Goal: Task Accomplishment & Management: Use online tool/utility

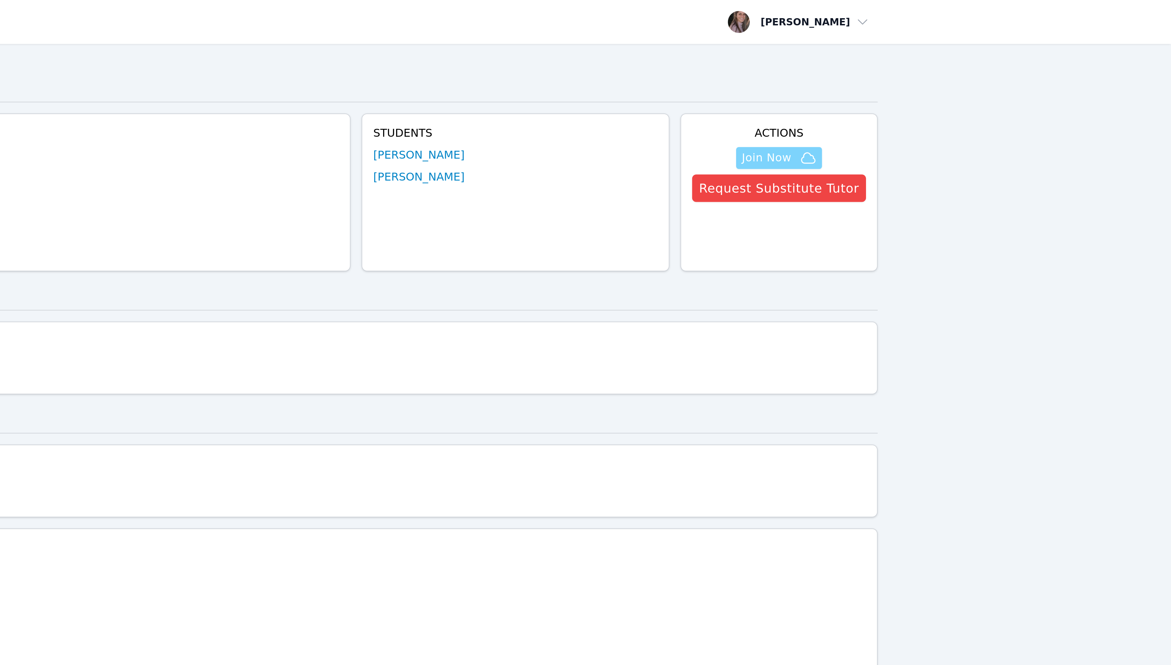
click at [977, 80] on span "Join Now" at bounding box center [968, 79] width 25 height 8
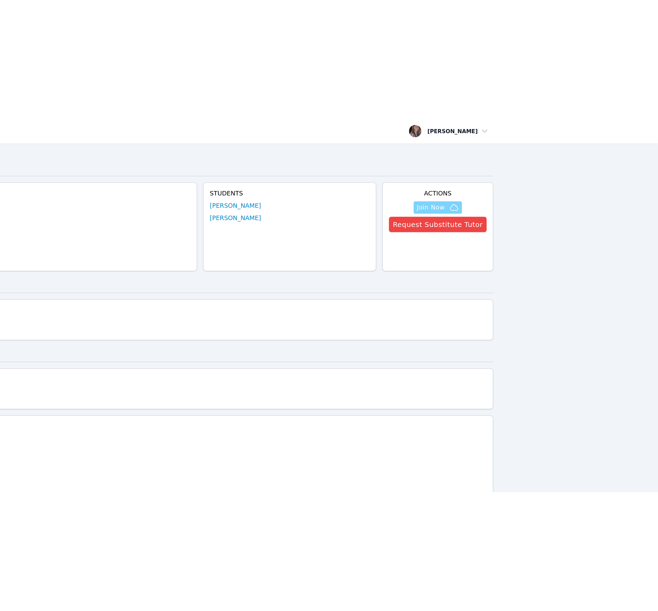
scroll to position [0, 0]
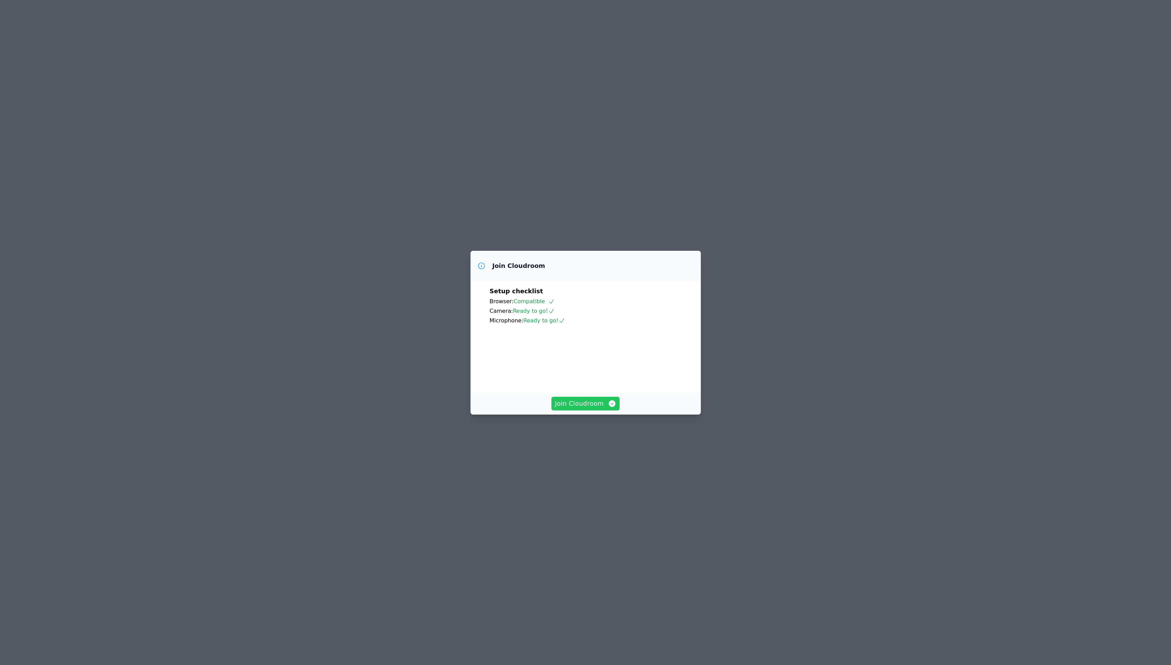
click at [579, 408] on span "Join Cloudroom" at bounding box center [585, 404] width 61 height 10
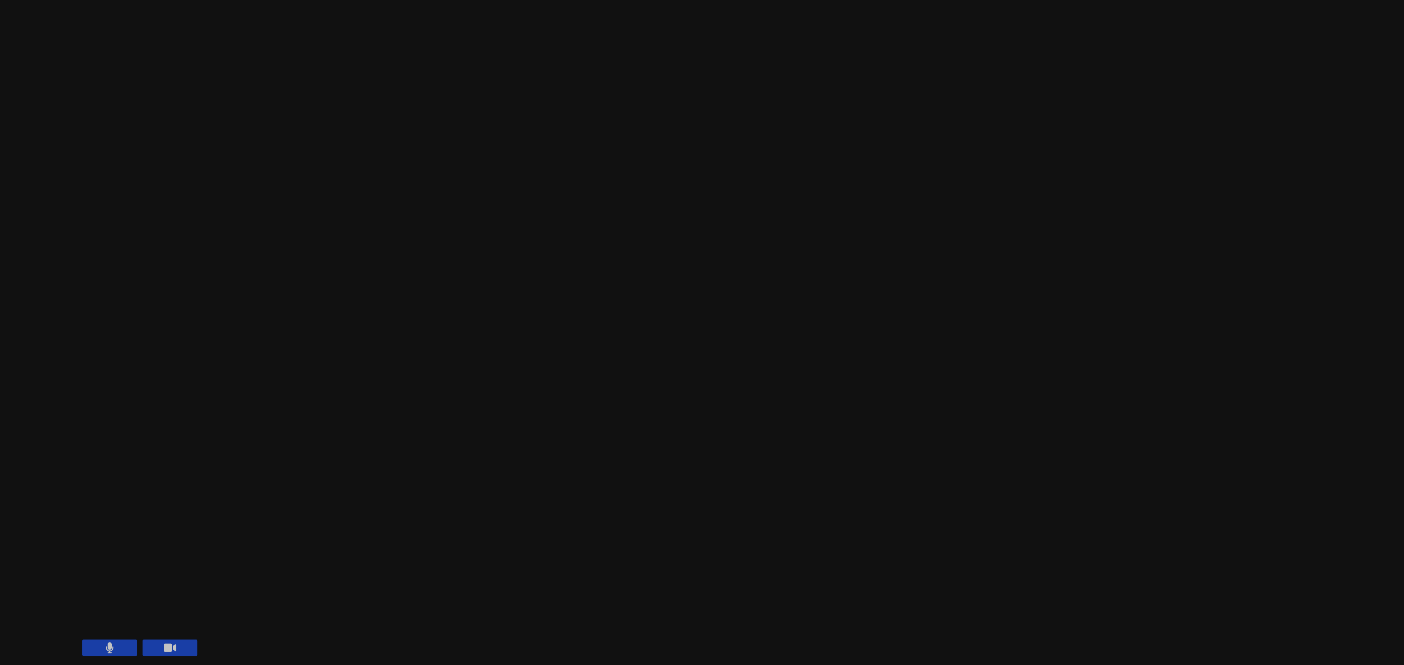
click at [486, 599] on div "Session starts in 00:01:04 Mute Students Disable Student Video Lock Student Con…" at bounding box center [702, 332] width 1404 height 665
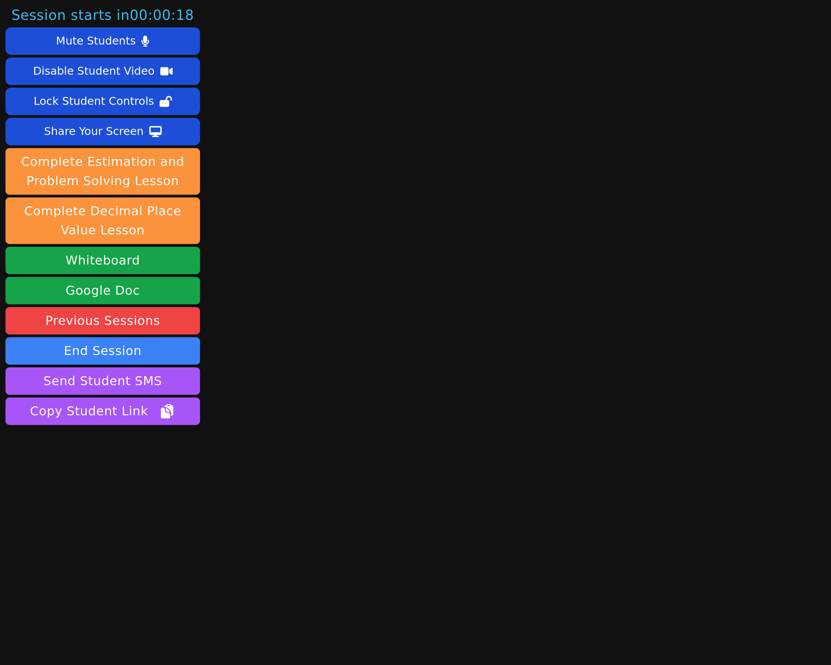
click at [407, 70] on main at bounding box center [467, 332] width 243 height 665
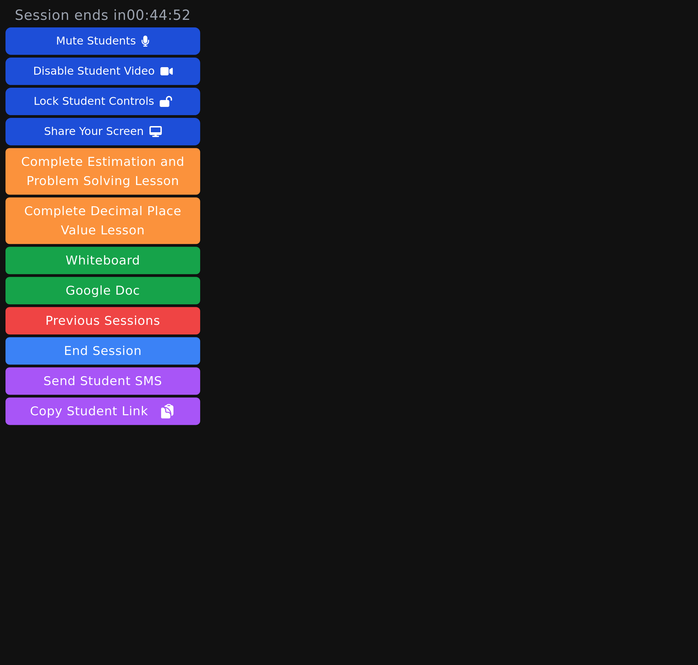
click at [231, 160] on div "Session ends in 00:44:52 Mute Students Disable Student Video Lock Student Contr…" at bounding box center [349, 332] width 698 height 665
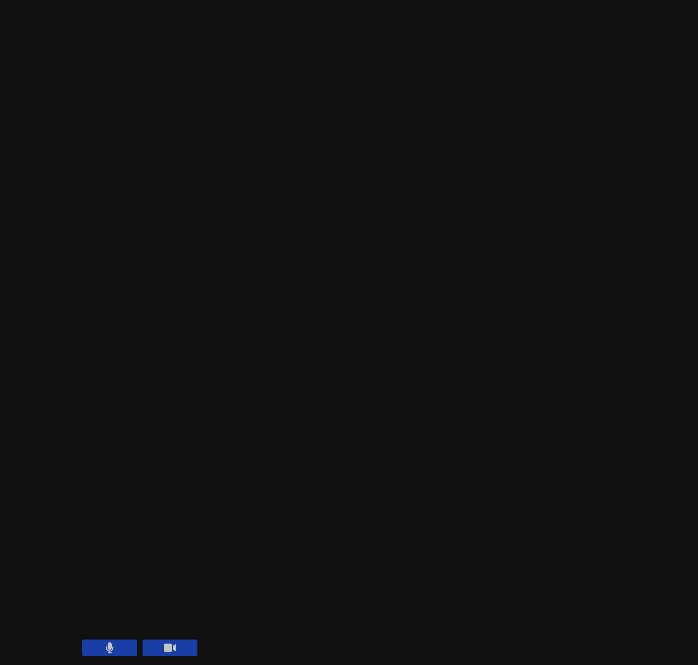
click at [137, 392] on div "Session ends in 00:44:17 Mute Students Disable Student Video Lock Student Contr…" at bounding box center [349, 332] width 698 height 665
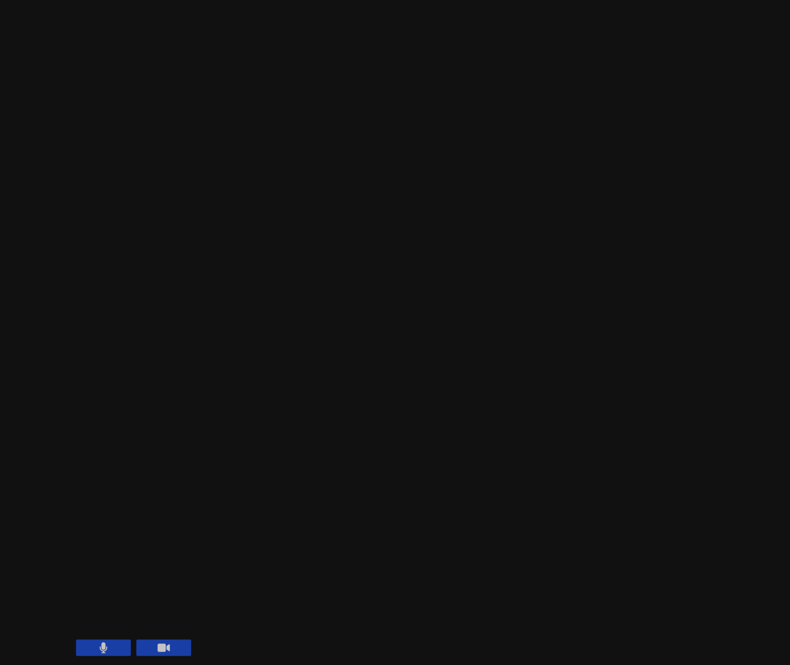
click at [322, 458] on div "Session ends in 00:43:44 Mute Students Disable Student Video Lock Student Contr…" at bounding box center [395, 332] width 790 height 665
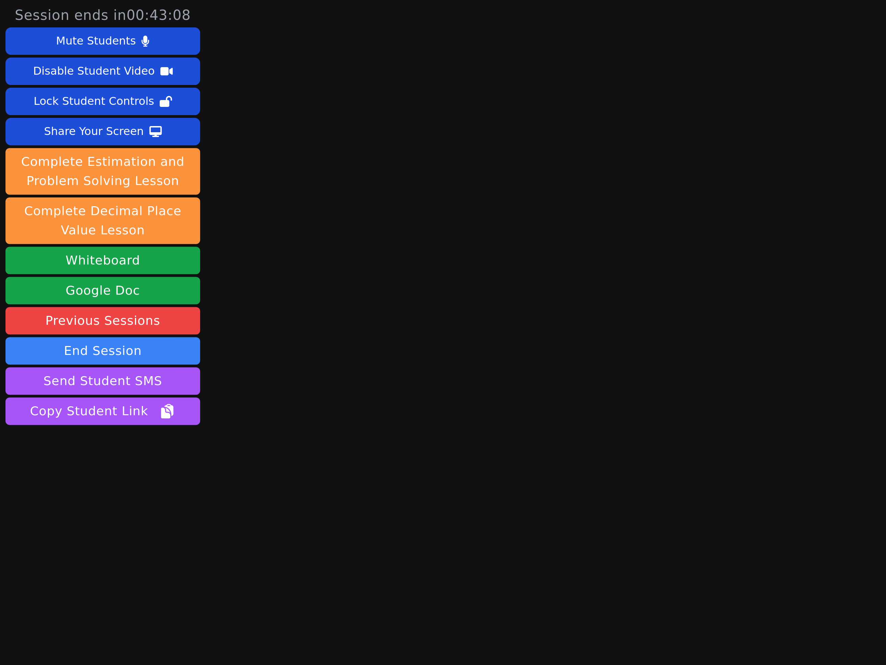
click at [326, 72] on div "Session ends in 00:43:08 Mute Students Disable Student Video Lock Student Contr…" at bounding box center [443, 332] width 886 height 665
click at [395, 41] on main at bounding box center [494, 332] width 261 height 665
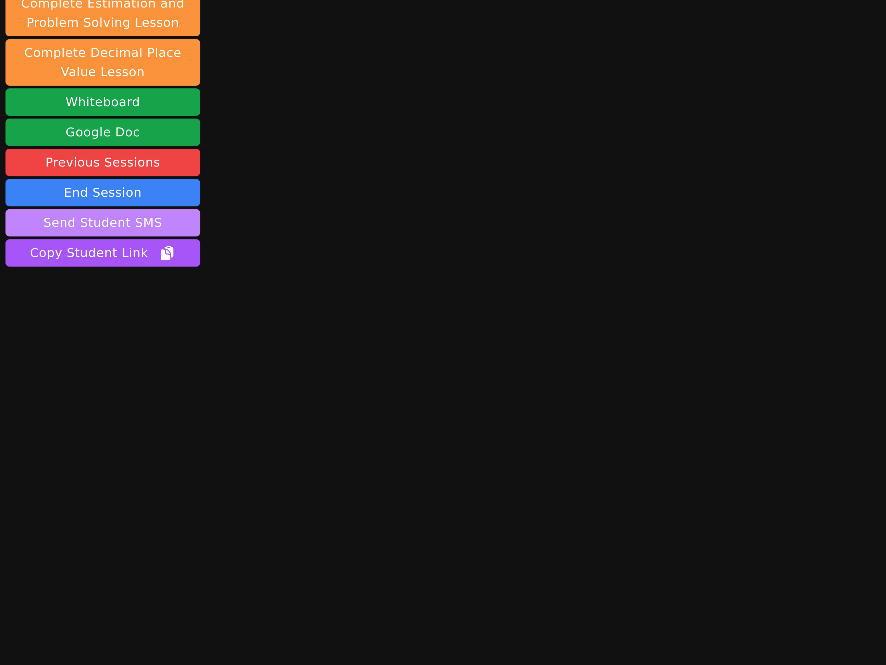
click at [73, 187] on button "Send Student SMS" at bounding box center [51, 191] width 97 height 14
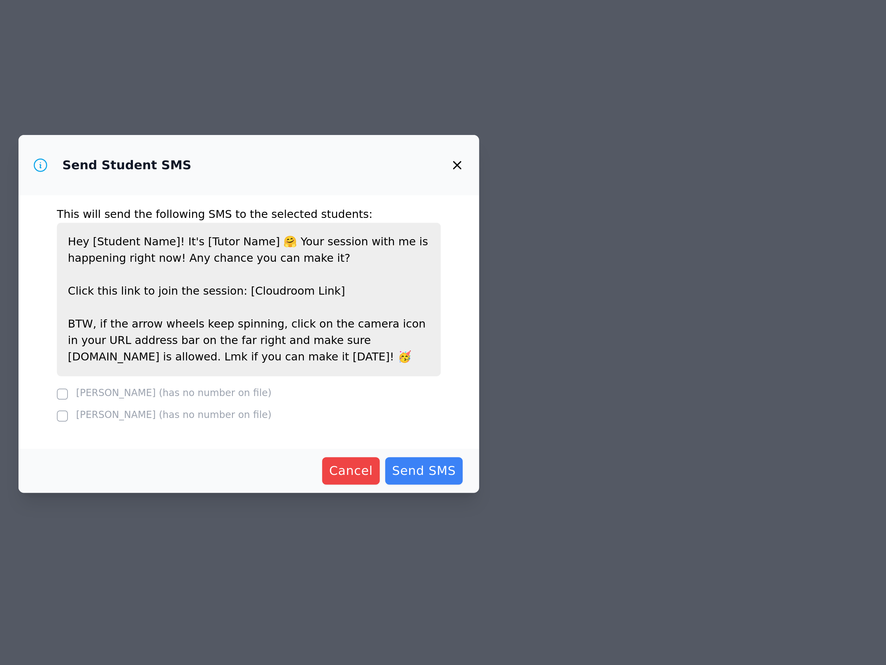
click at [349, 375] on div at bounding box center [349, 373] width 5 height 8
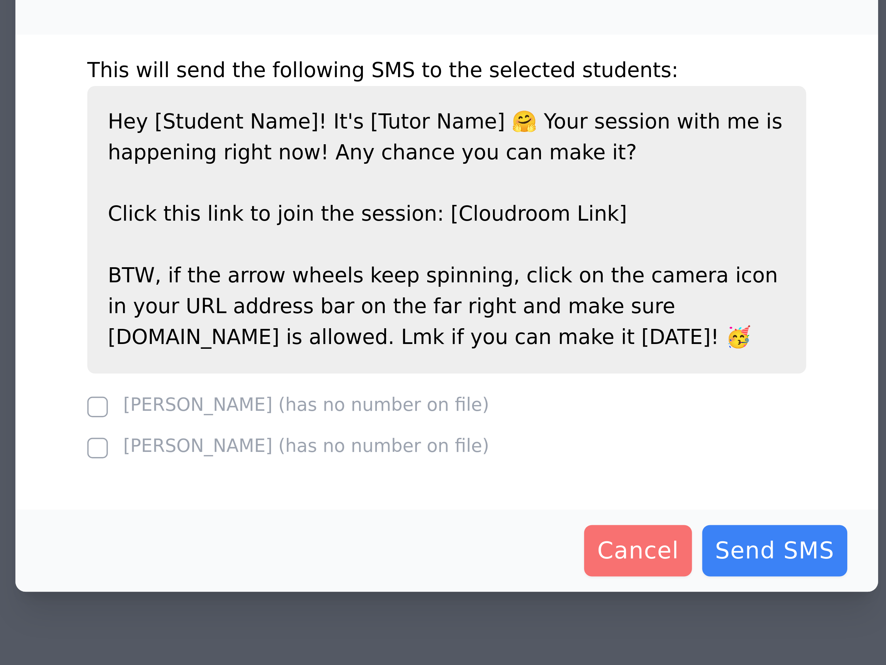
click at [493, 409] on span "Cancel" at bounding box center [494, 411] width 22 height 10
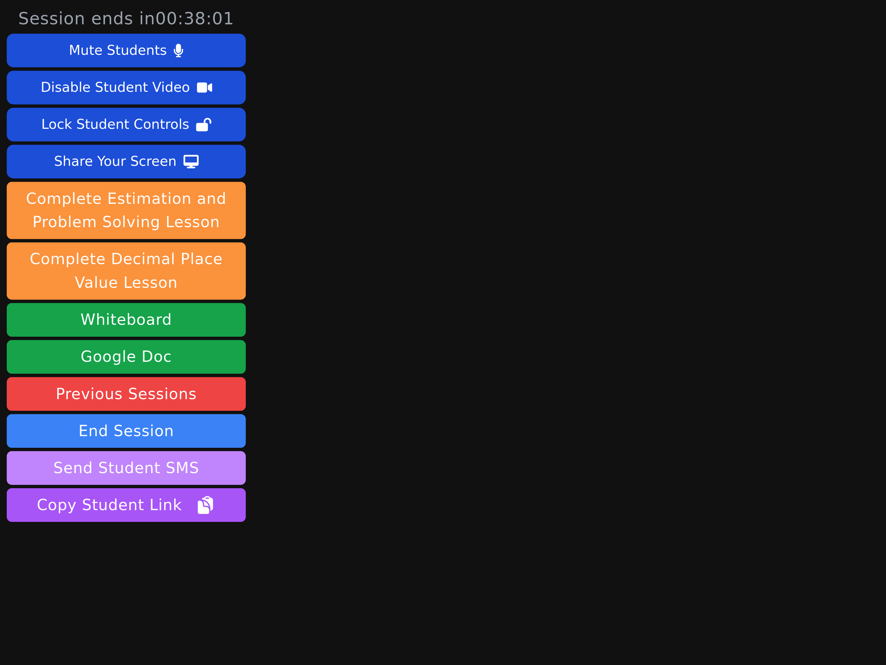
click at [63, 188] on button "Send Student SMS" at bounding box center [51, 191] width 97 height 14
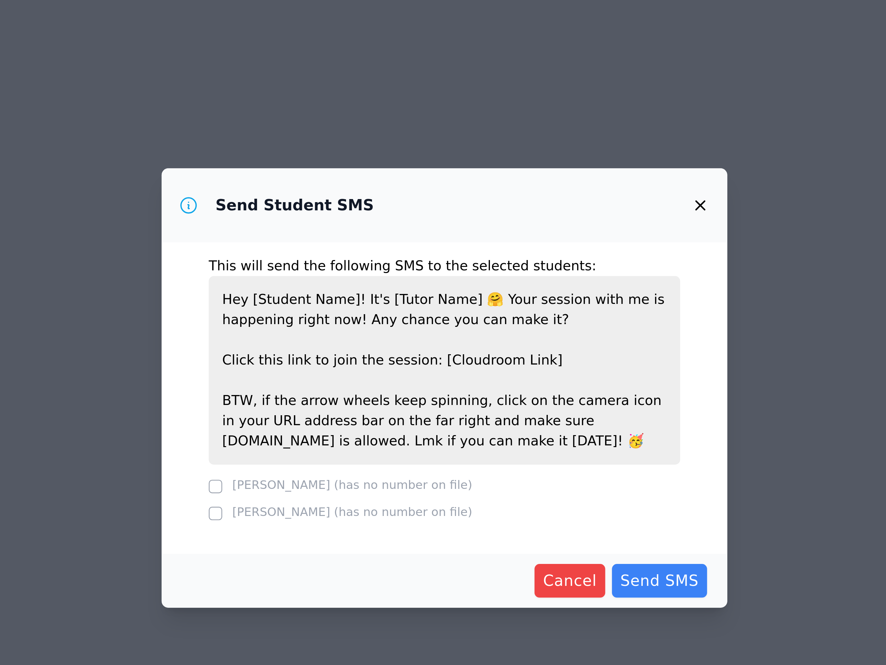
click at [546, 260] on icon "button" at bounding box center [547, 258] width 8 height 8
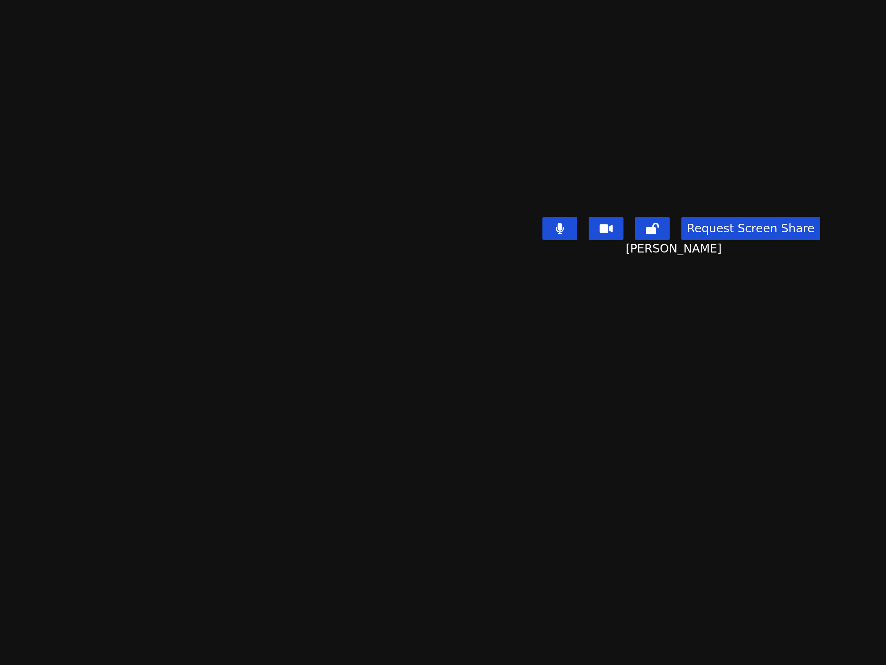
click at [438, 367] on icon at bounding box center [437, 363] width 4 height 5
click at [436, 367] on icon at bounding box center [436, 363] width 7 height 5
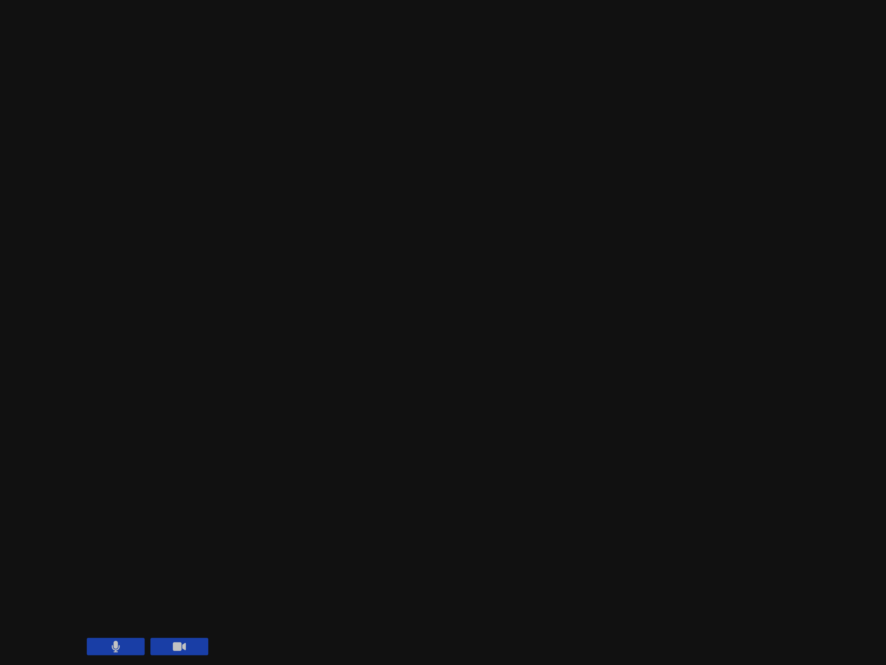
click at [345, 603] on main "[PERSON_NAME] Request Screen Share [PERSON_NAME]" at bounding box center [494, 332] width 349 height 665
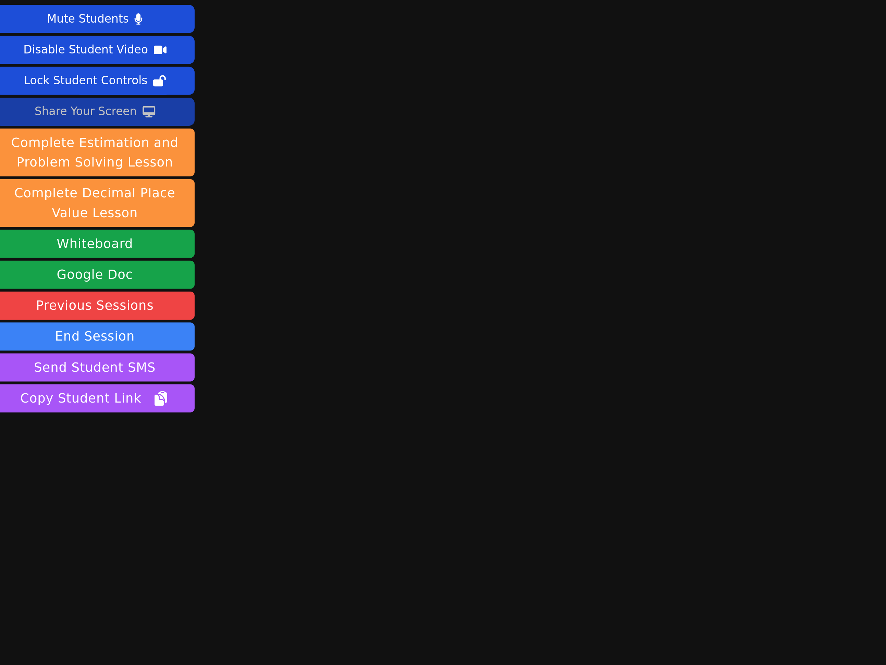
click at [63, 64] on div "Share Your Screen" at bounding box center [47, 65] width 50 height 11
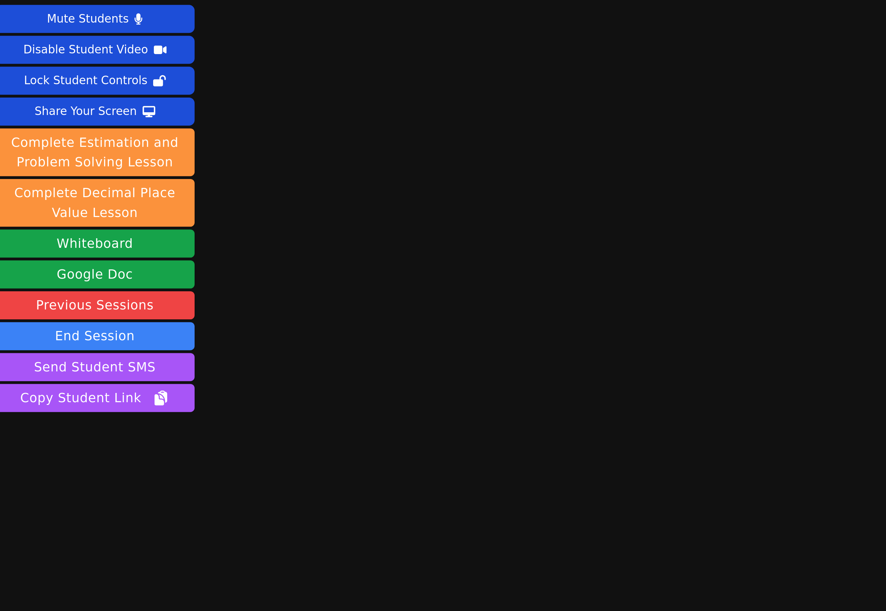
click at [394, 104] on main "[PERSON_NAME] Request Screen Share [PERSON_NAME]" at bounding box center [494, 305] width 349 height 611
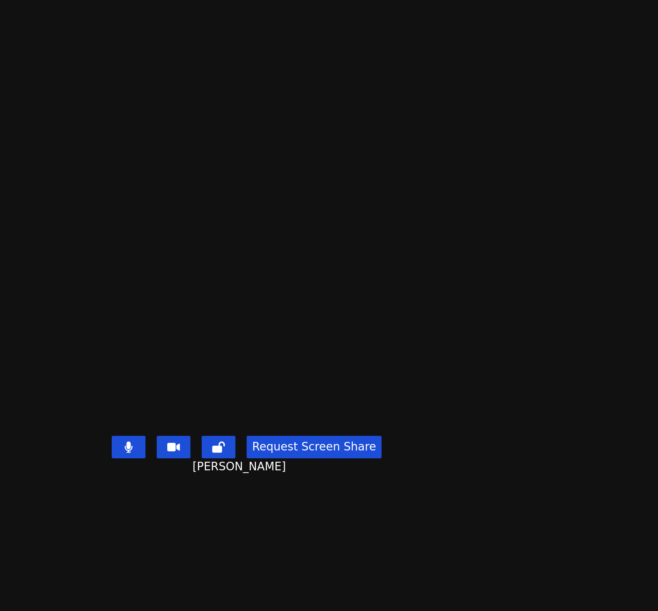
click at [367, 295] on video at bounding box center [380, 292] width 103 height 74
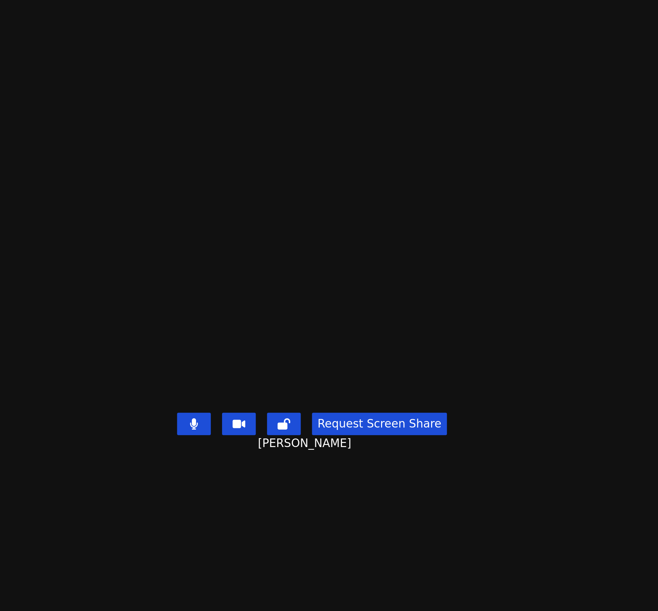
click at [481, 412] on main "[PERSON_NAME] Request Screen Share [PERSON_NAME]" at bounding box center [380, 305] width 273 height 611
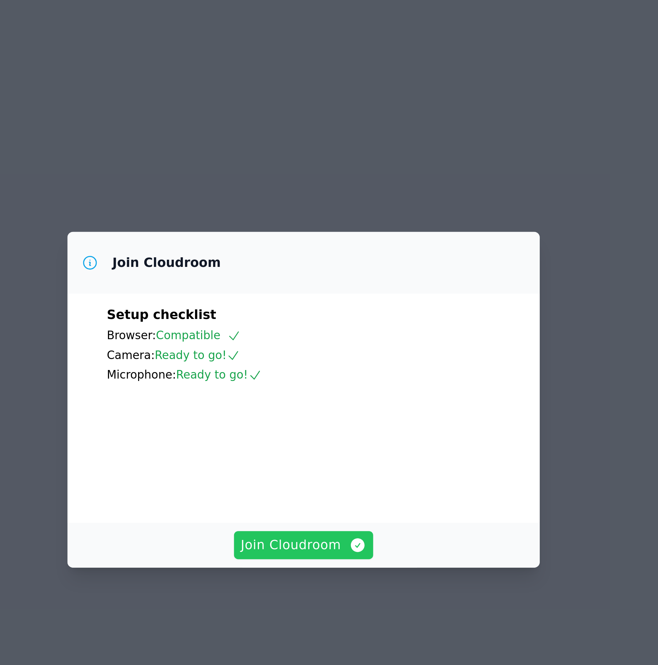
click at [327, 408] on span "Join Cloudroom" at bounding box center [328, 404] width 61 height 10
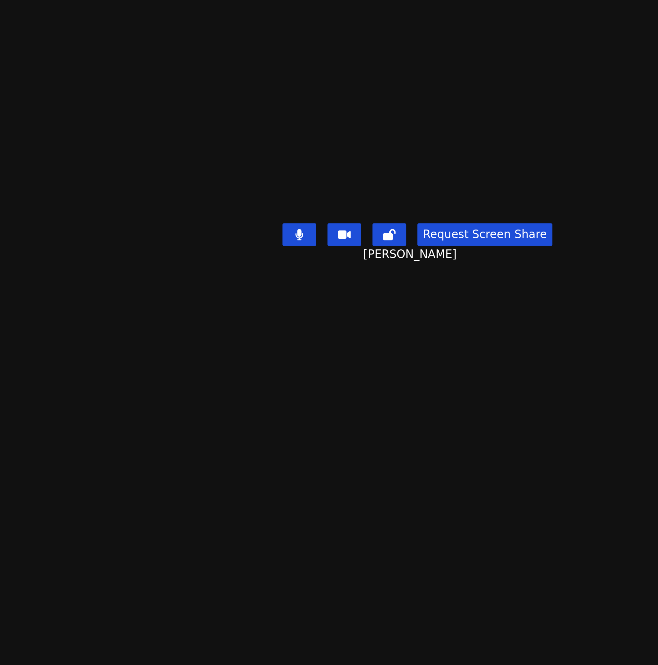
click at [244, 362] on main "[PERSON_NAME] Request Screen Share [PERSON_NAME]" at bounding box center [380, 332] width 273 height 665
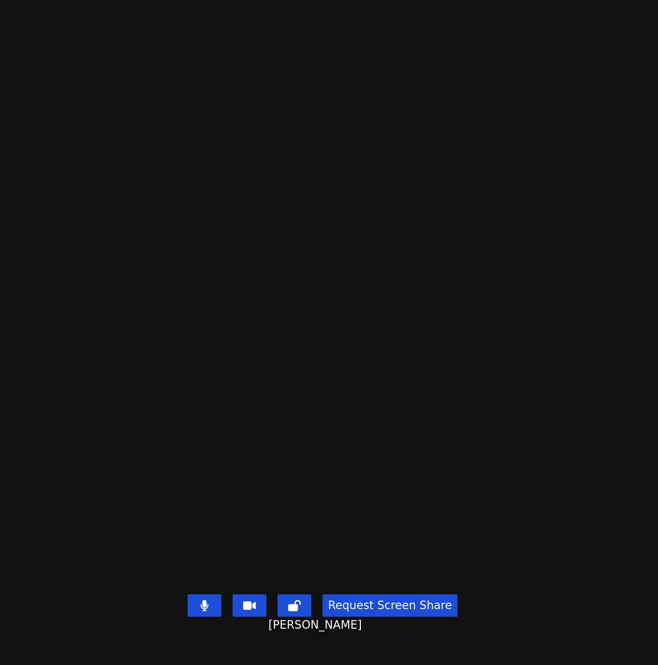
click at [430, 159] on main "[PERSON_NAME] Request Screen Share [PERSON_NAME]" at bounding box center [380, 332] width 273 height 665
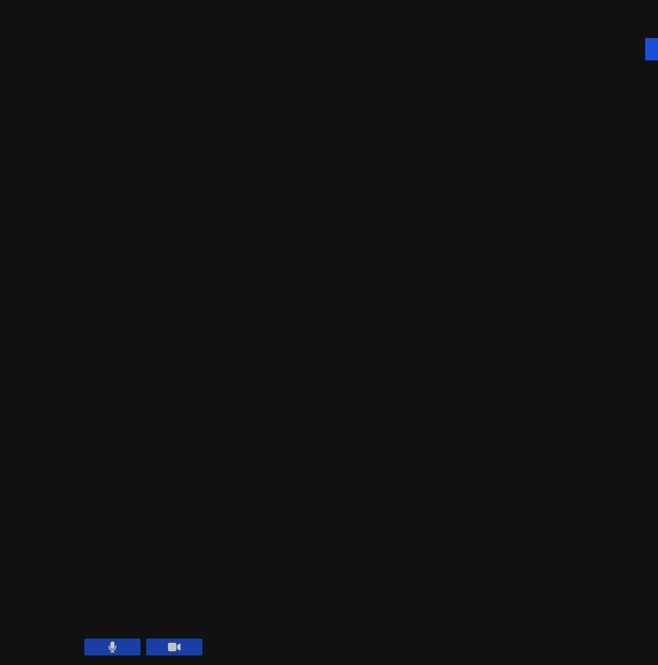
click at [156, 506] on div "Session ends in 00:05:45 Mute Students Disable Student Video Lock Student Contr…" at bounding box center [329, 332] width 658 height 665
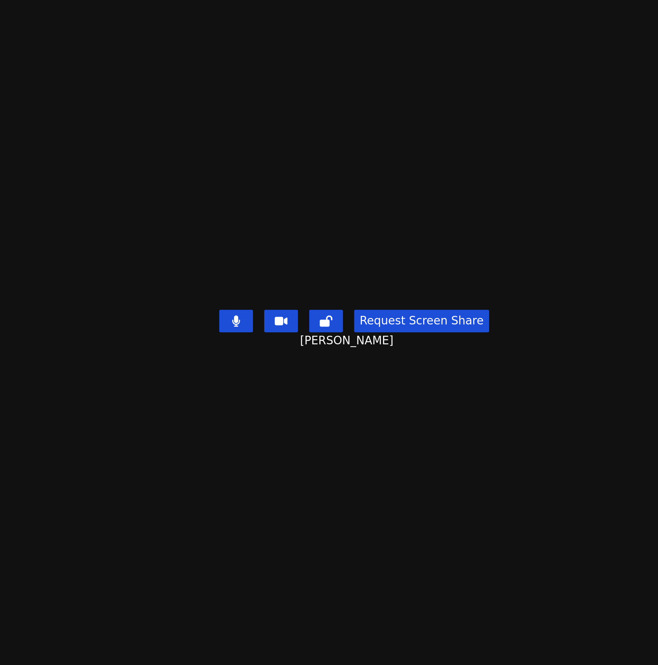
click at [417, 480] on main "[PERSON_NAME] Request Screen Share [PERSON_NAME]" at bounding box center [380, 332] width 273 height 665
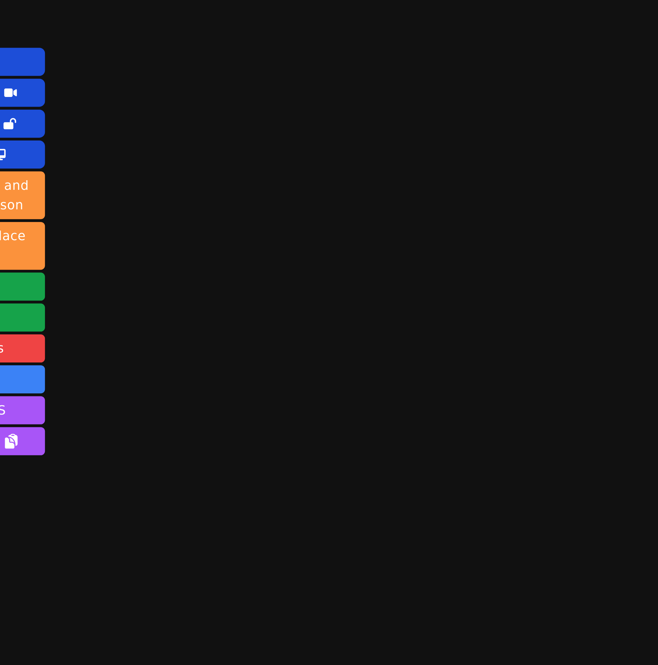
click at [339, 143] on main "[PERSON_NAME] Request Screen Share [PERSON_NAME]" at bounding box center [380, 332] width 273 height 665
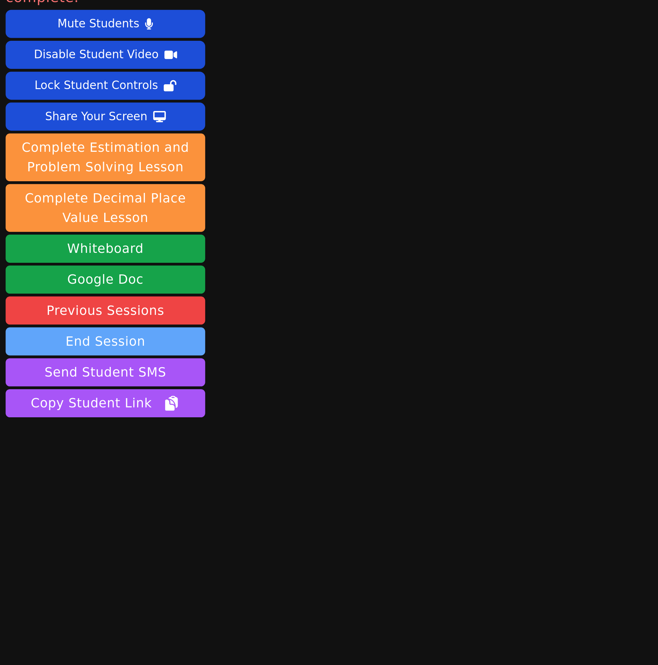
click at [91, 178] on button "End Session" at bounding box center [51, 185] width 97 height 14
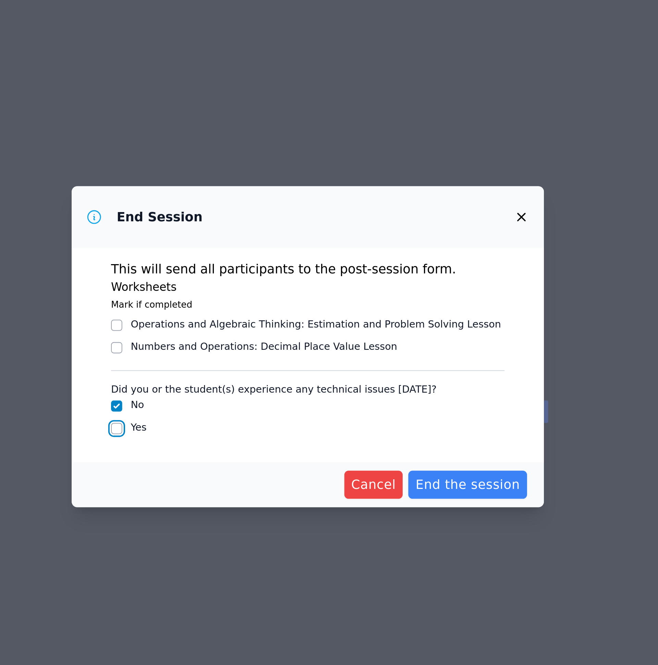
click at [235, 371] on input "Yes" at bounding box center [235, 372] width 5 height 5
checkbox input "true"
checkbox input "false"
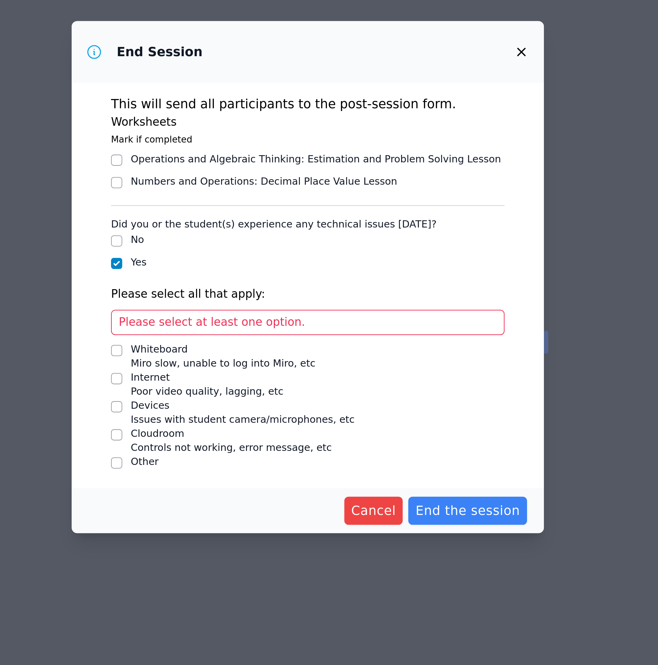
click at [268, 406] on div "Cloudroom" at bounding box center [292, 408] width 98 height 7
click at [238, 407] on input "Cloudroom Controls not working, error message, etc" at bounding box center [235, 409] width 5 height 5
checkbox input "true"
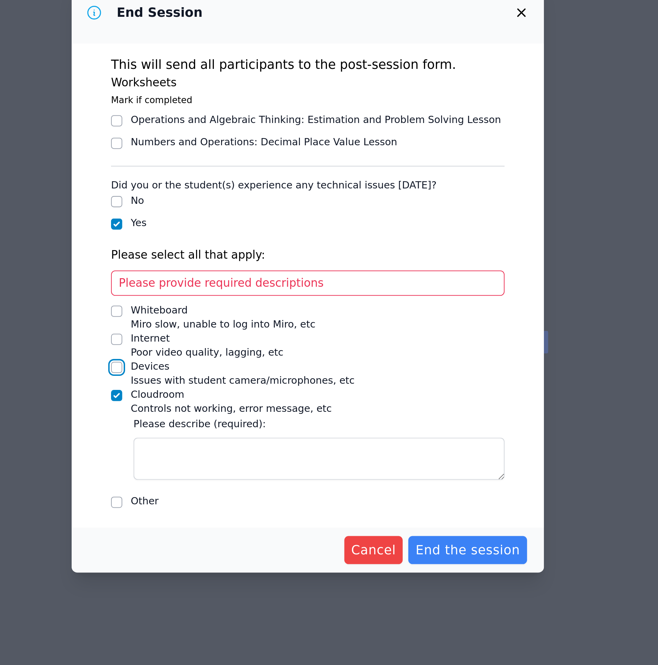
click at [237, 378] on input "Devices Issues with student camera/microphones, etc" at bounding box center [235, 376] width 5 height 5
checkbox input "true"
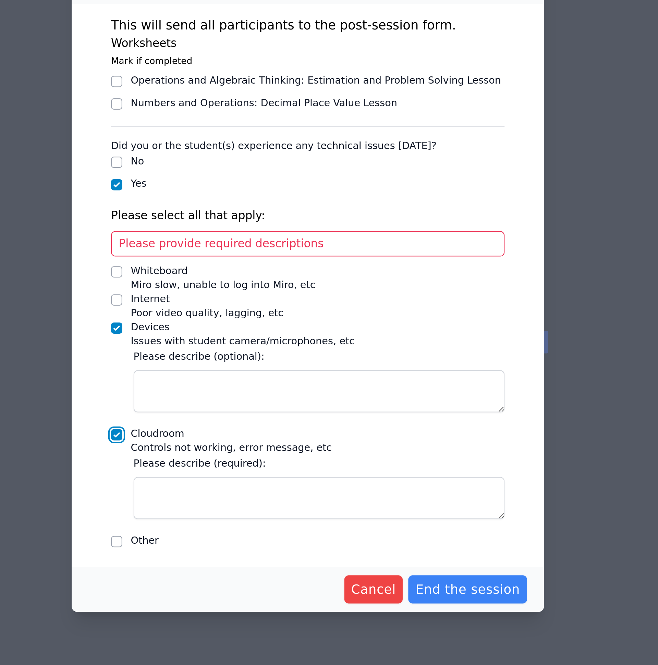
click at [234, 408] on input "Cloudroom Controls not working, error message, etc" at bounding box center [235, 409] width 5 height 5
checkbox input "false"
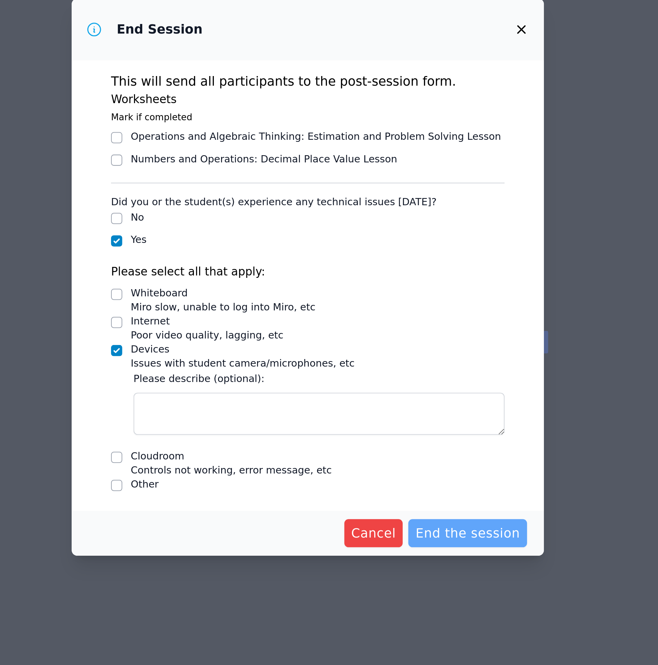
click at [407, 459] on span "End the session" at bounding box center [406, 458] width 51 height 10
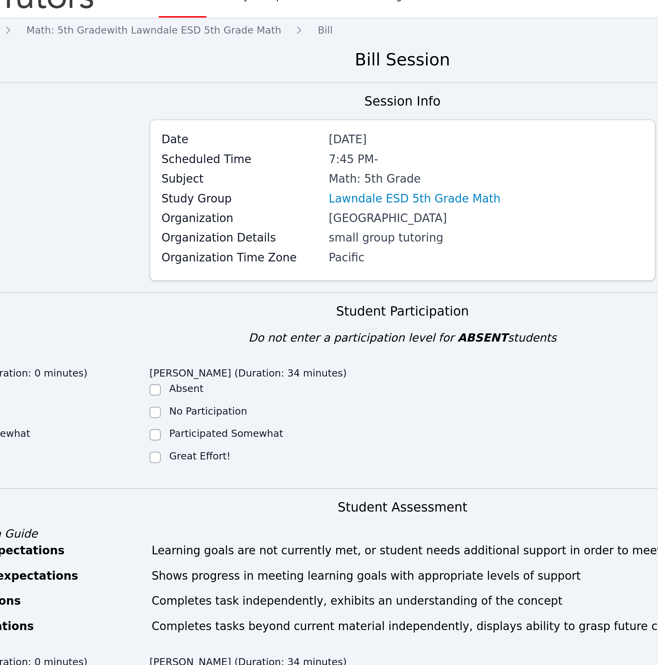
click at [227, 236] on label "Great Effort!" at bounding box center [230, 235] width 30 height 5
click at [211, 236] on input "Great Effort!" at bounding box center [208, 236] width 5 height 5
checkbox input "true"
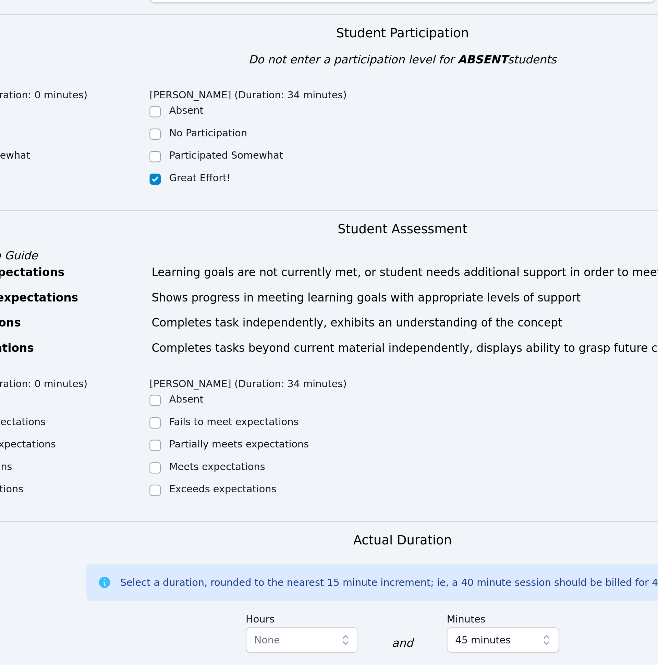
click at [225, 378] on label "Meets expectations" at bounding box center [238, 376] width 47 height 5
click at [211, 378] on input "Meets expectations" at bounding box center [208, 376] width 5 height 5
checkbox input "true"
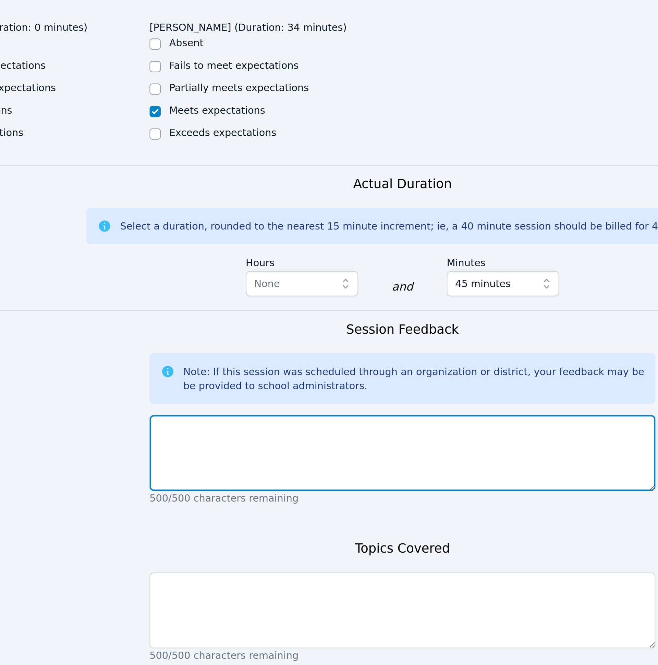
click at [225, 552] on textarea at bounding box center [329, 543] width 247 height 37
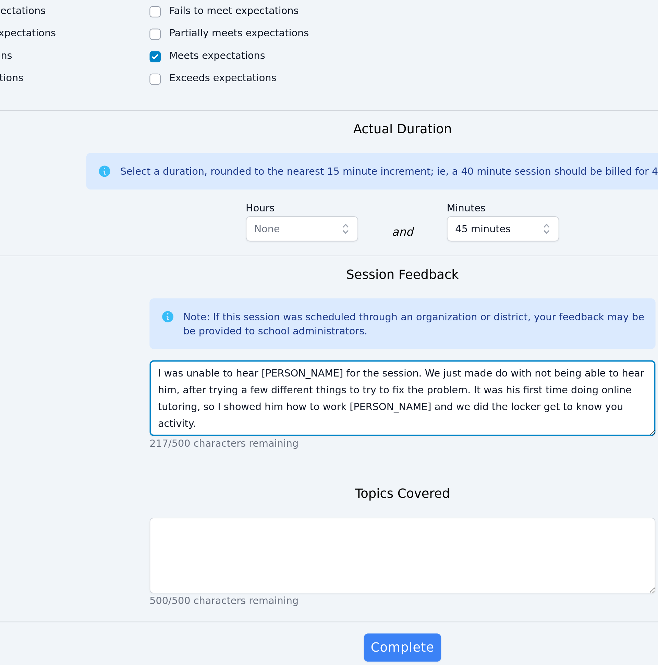
scroll to position [45, 0]
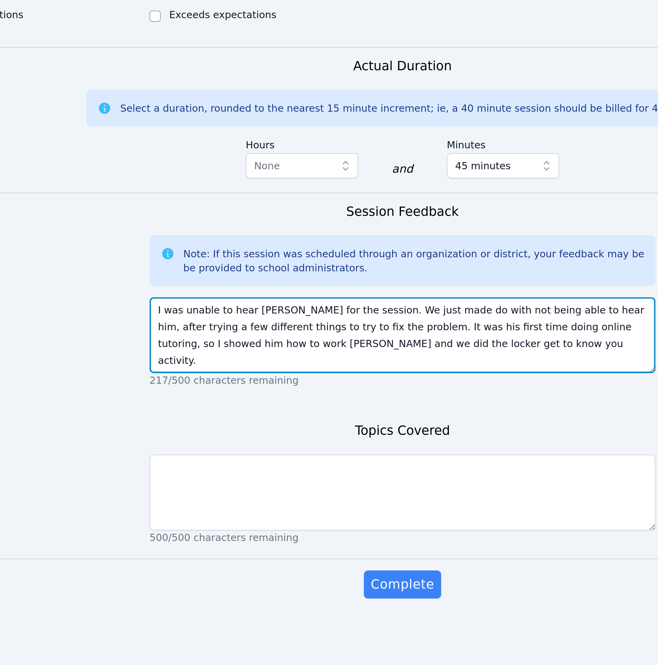
type textarea "I was unable to hear [PERSON_NAME] for the session. We just made do with not be…"
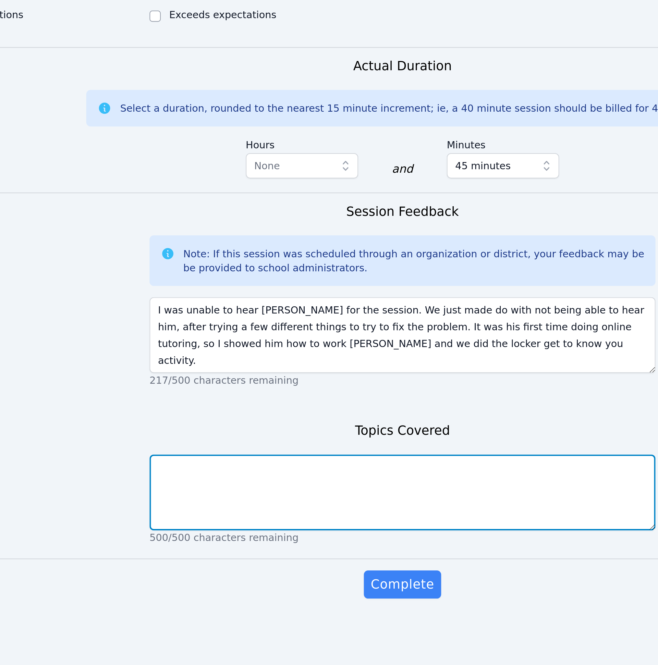
click at [315, 587] on textarea at bounding box center [329, 580] width 247 height 37
type textarea "Get to know you (first session)"
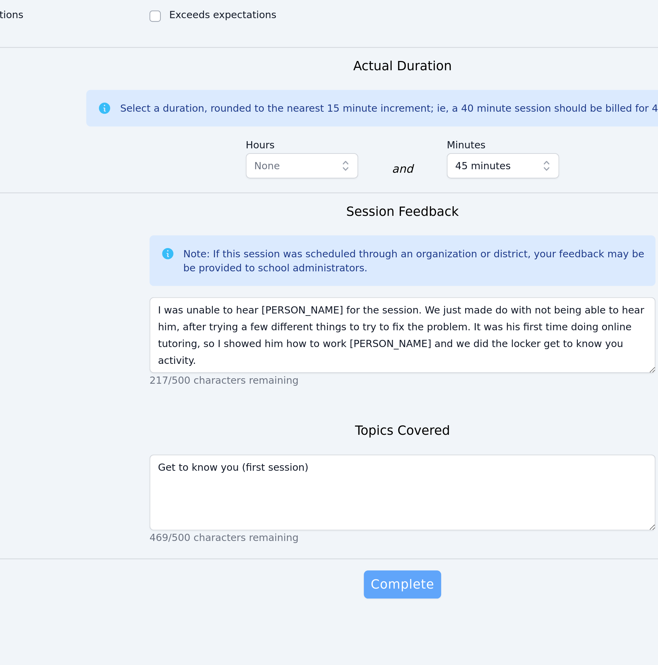
click at [332, 628] on span "Complete" at bounding box center [328, 625] width 31 height 10
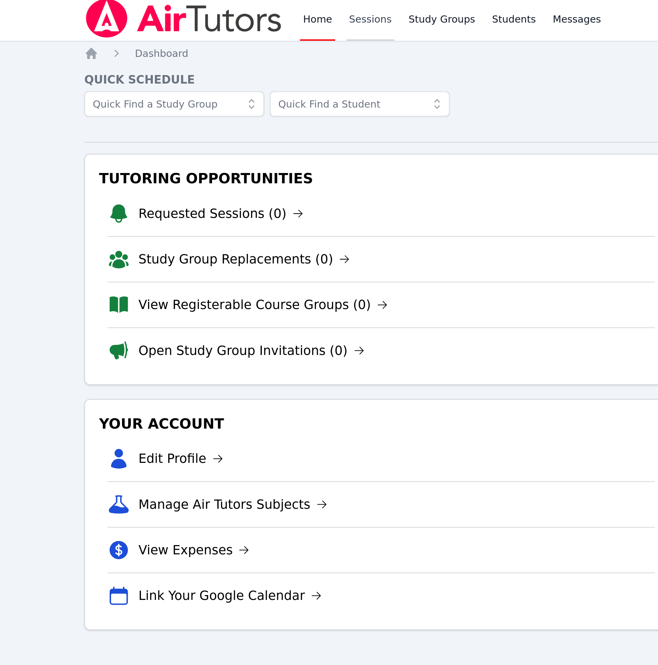
click at [222, 14] on link "Sessions" at bounding box center [222, 11] width 24 height 22
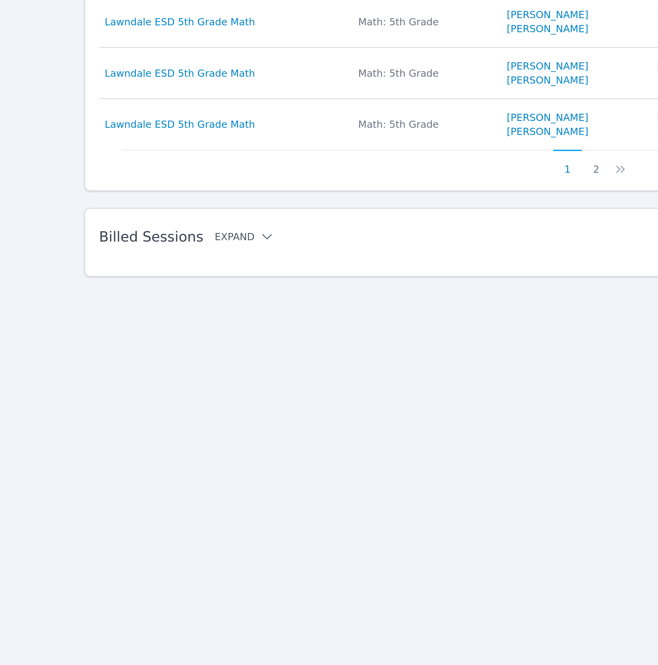
click at [168, 459] on icon at bounding box center [171, 455] width 7 height 7
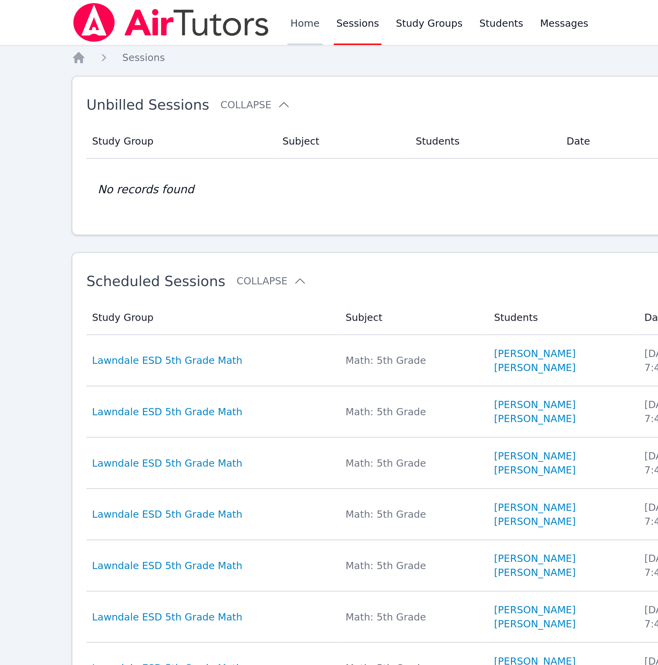
click at [198, 12] on link "Home" at bounding box center [195, 11] width 17 height 22
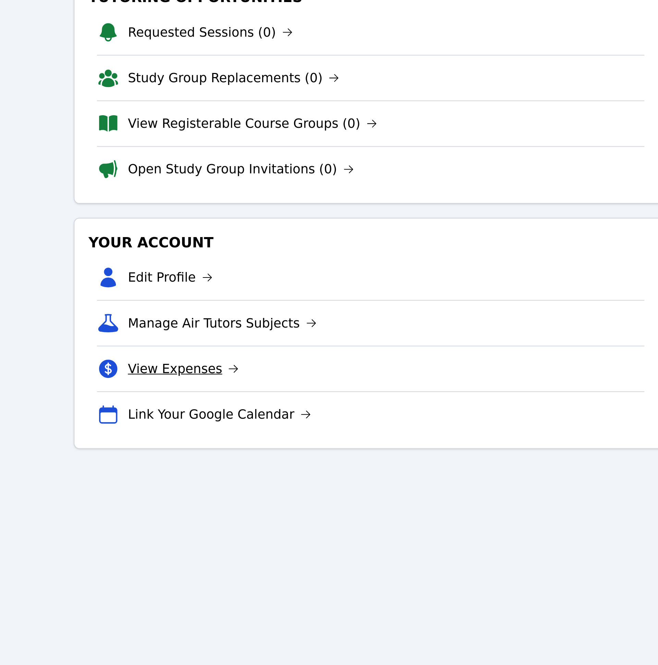
click at [137, 275] on link "View Expenses" at bounding box center [136, 270] width 54 height 10
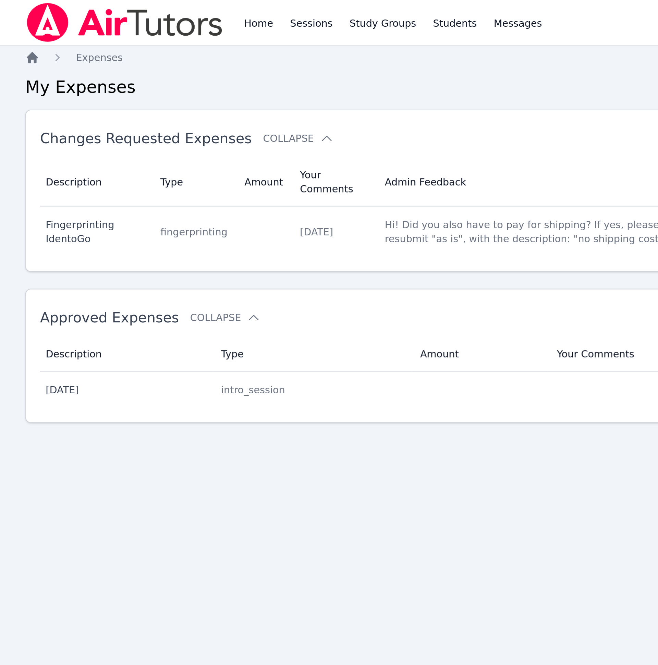
click at [85, 27] on icon "Breadcrumb" at bounding box center [85, 27] width 5 height 5
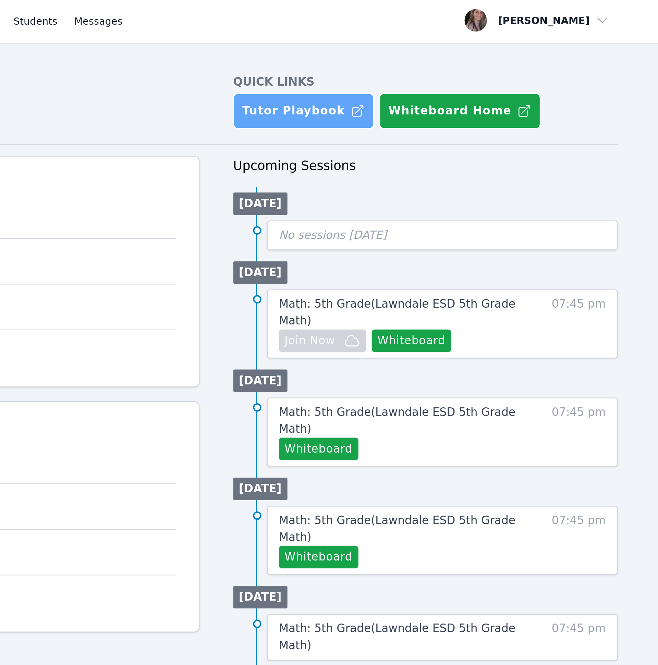
click at [424, 52] on link "Tutor Playbook" at bounding box center [422, 55] width 69 height 17
